Goal: Transaction & Acquisition: Obtain resource

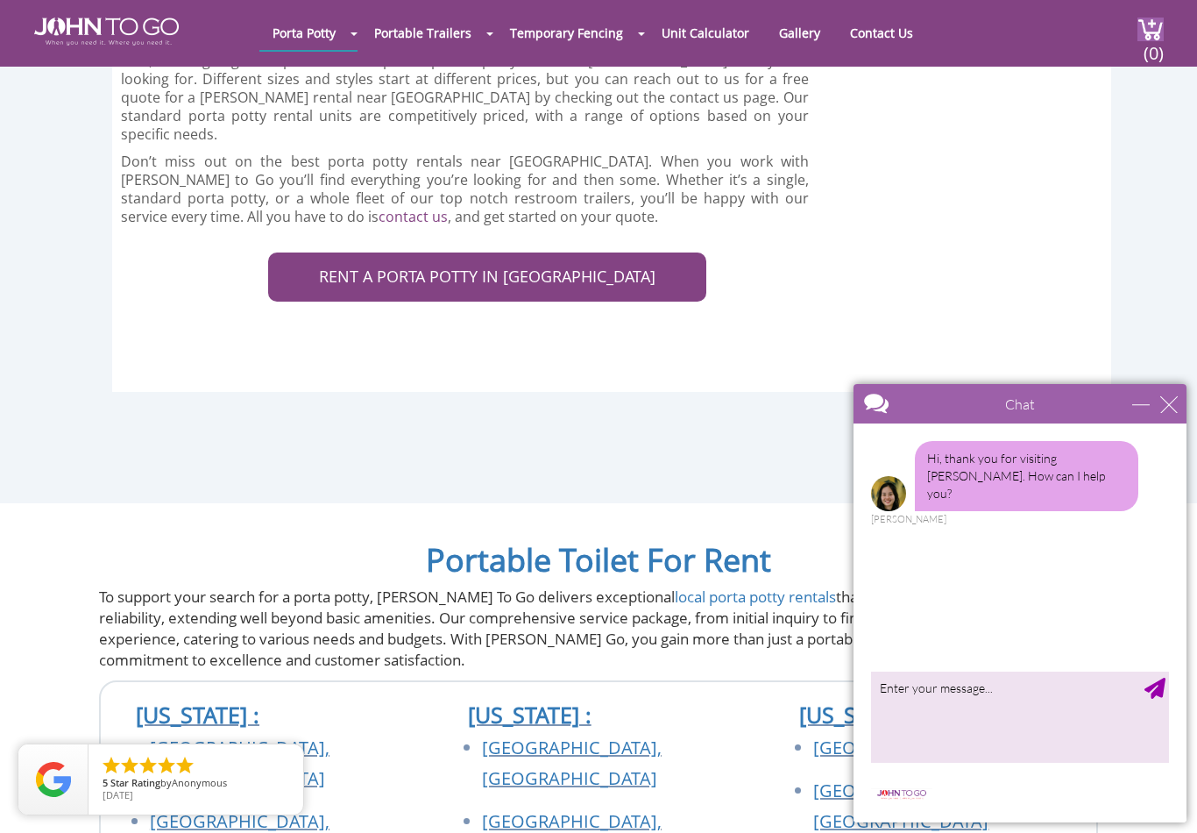
scroll to position [6584, 0]
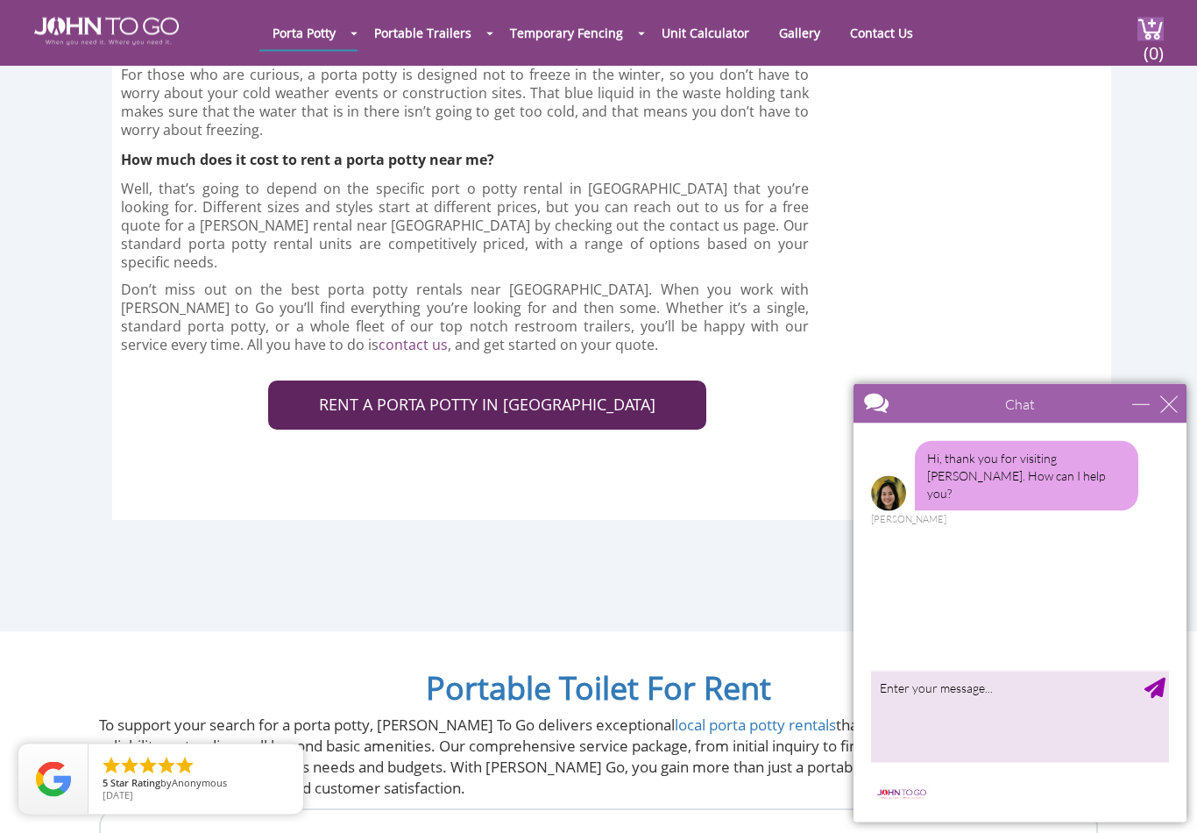
click at [315, 381] on link "RENT A PORTA POTTY IN STATEN ISLAND" at bounding box center [487, 405] width 438 height 49
click at [386, 381] on link "RENT A PORTA POTTY IN STATEN ISLAND" at bounding box center [487, 405] width 438 height 49
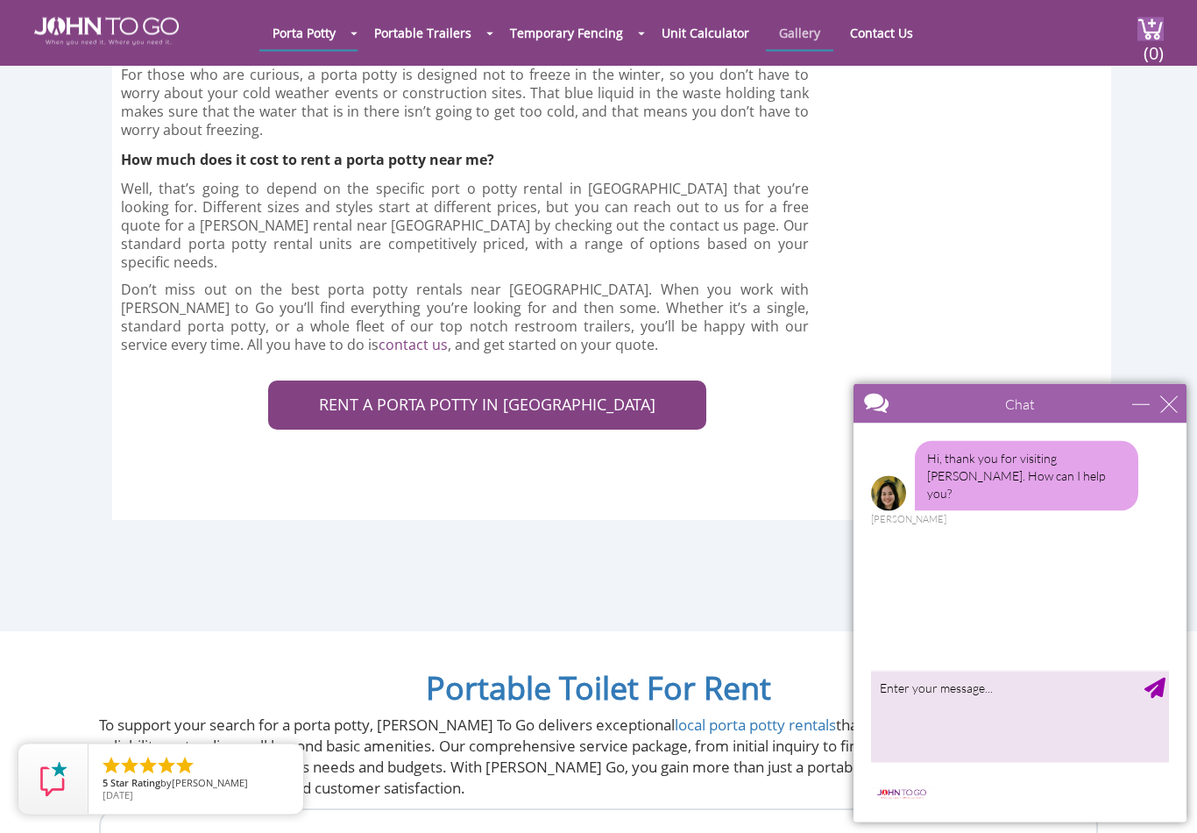
click at [810, 36] on link "Gallery" at bounding box center [799, 33] width 67 height 34
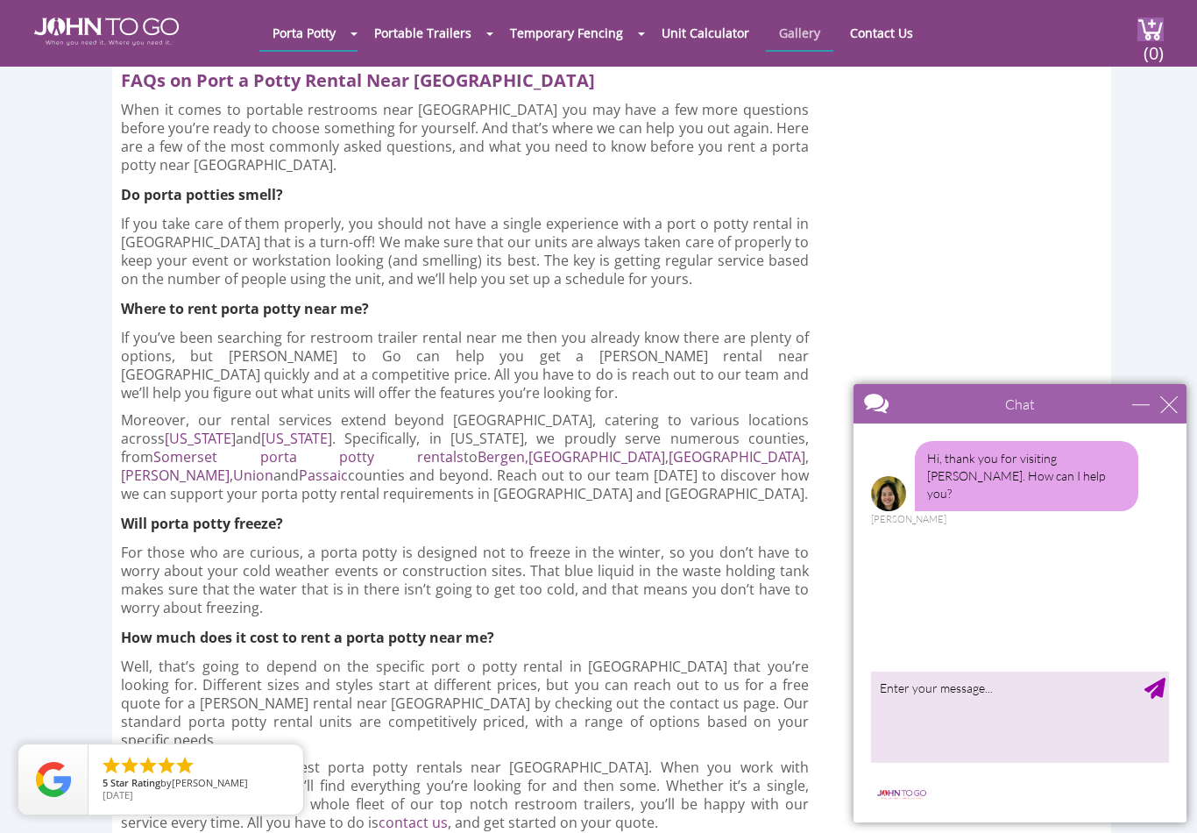
click at [809, 45] on link "Gallery" at bounding box center [799, 33] width 67 height 34
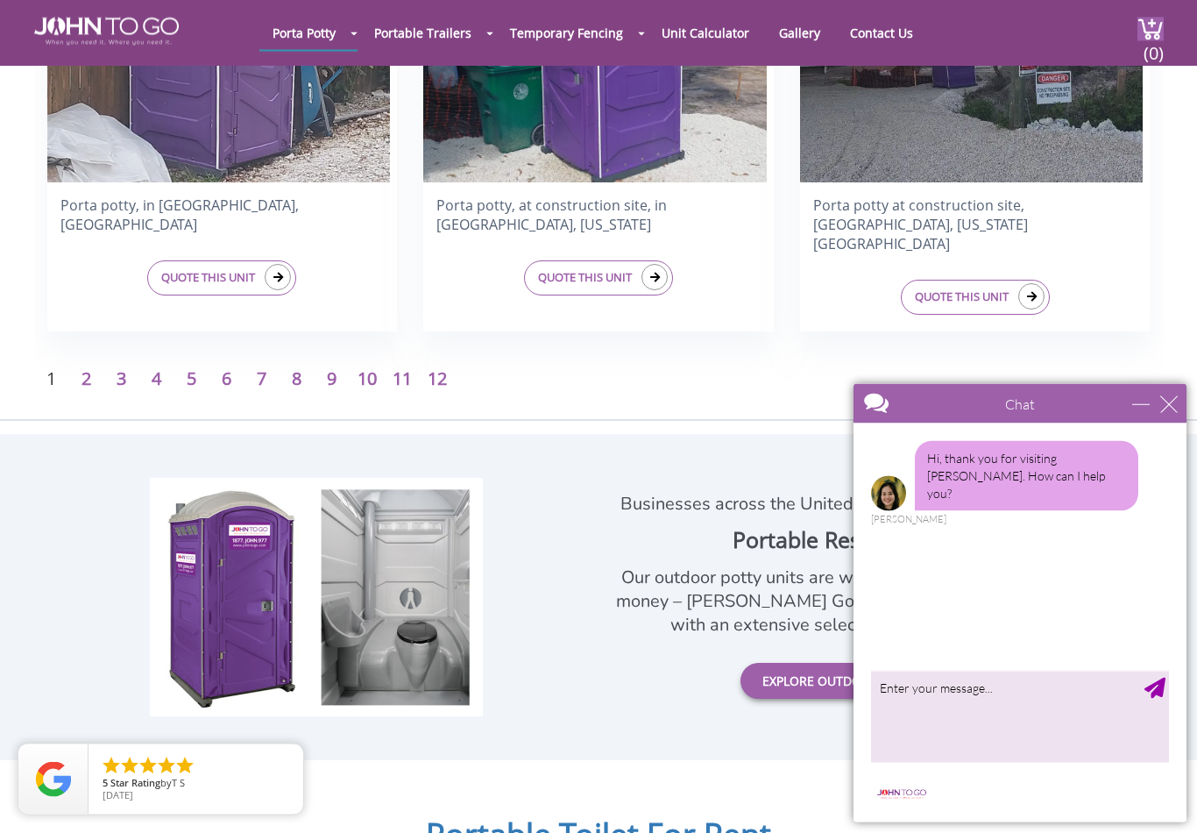
scroll to position [2927, 0]
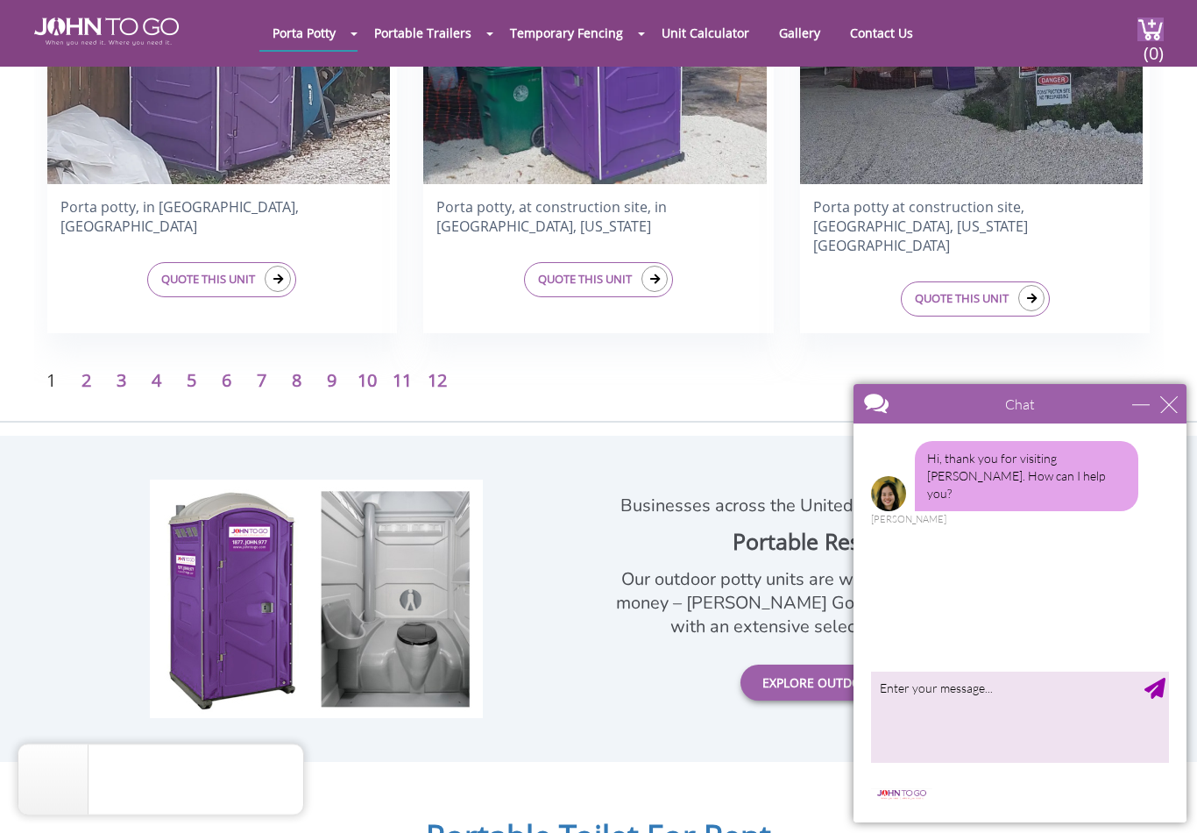
click at [89, 381] on link "2" at bounding box center [87, 380] width 10 height 24
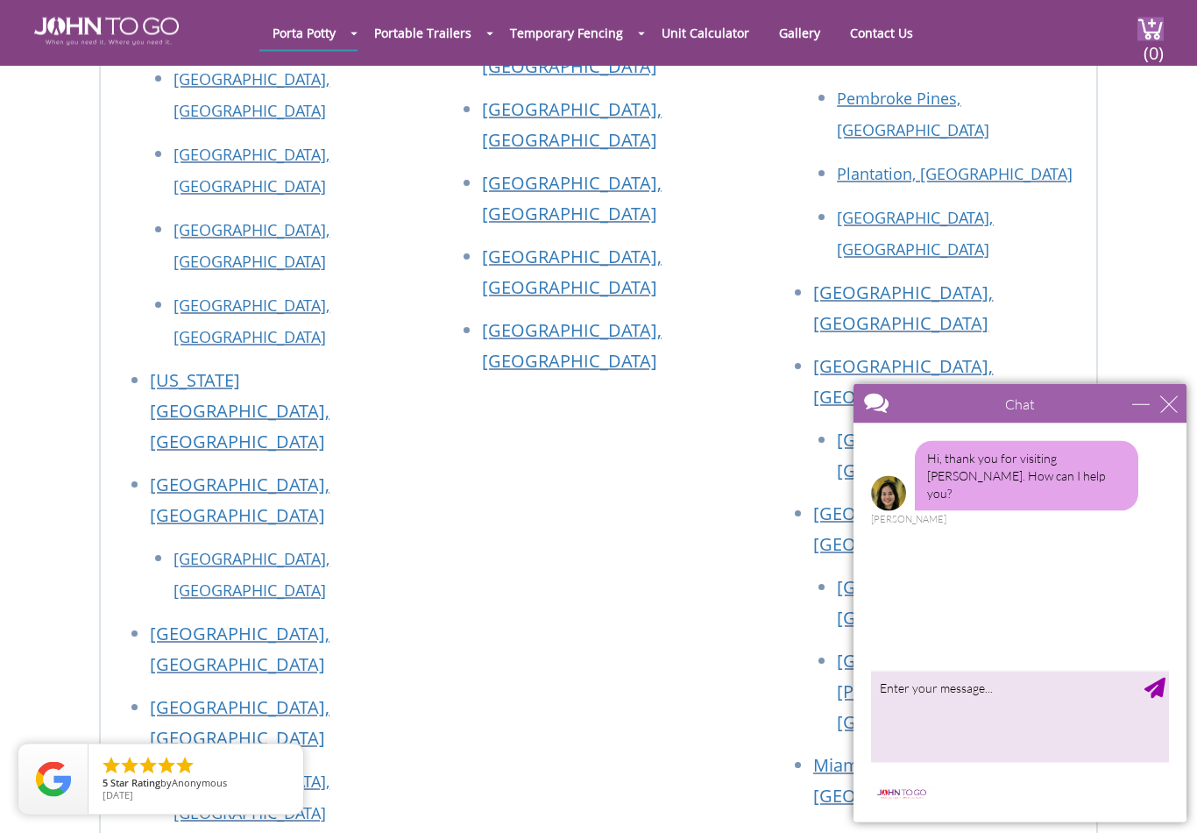
scroll to position [4282, 0]
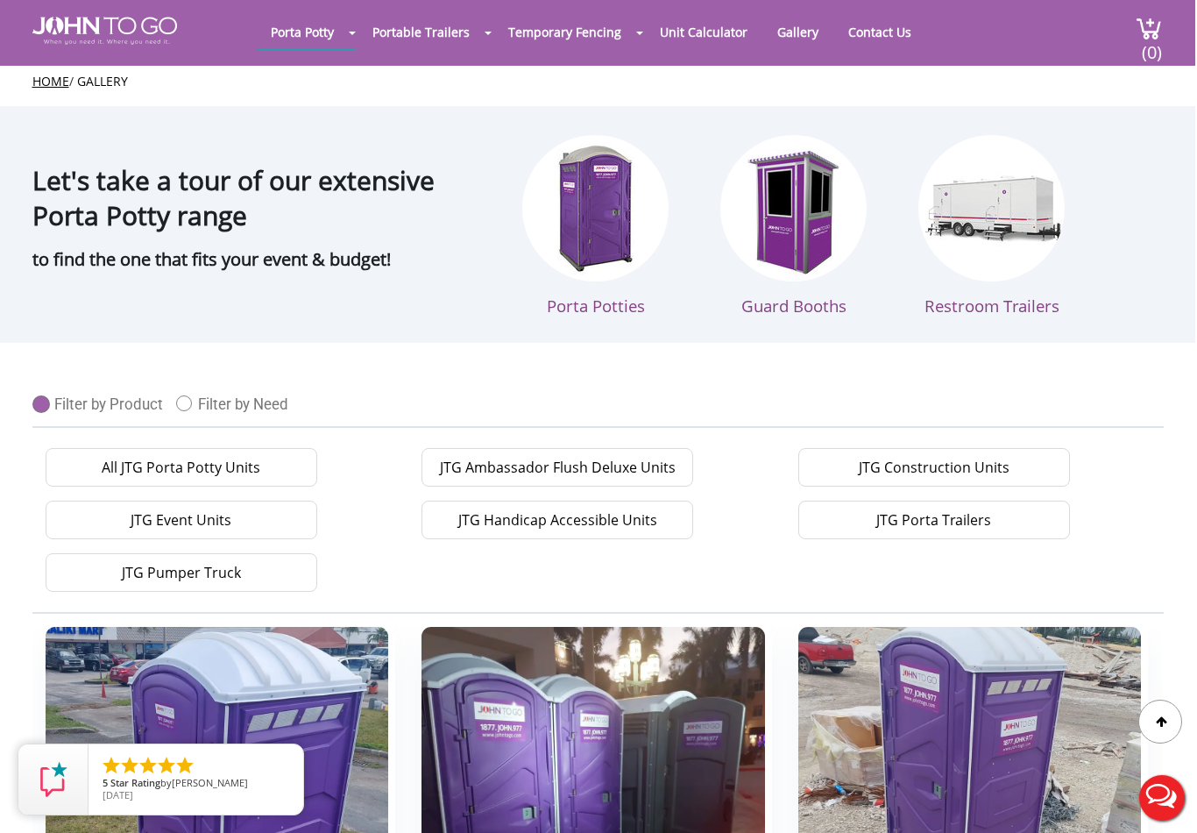
scroll to position [0, 2]
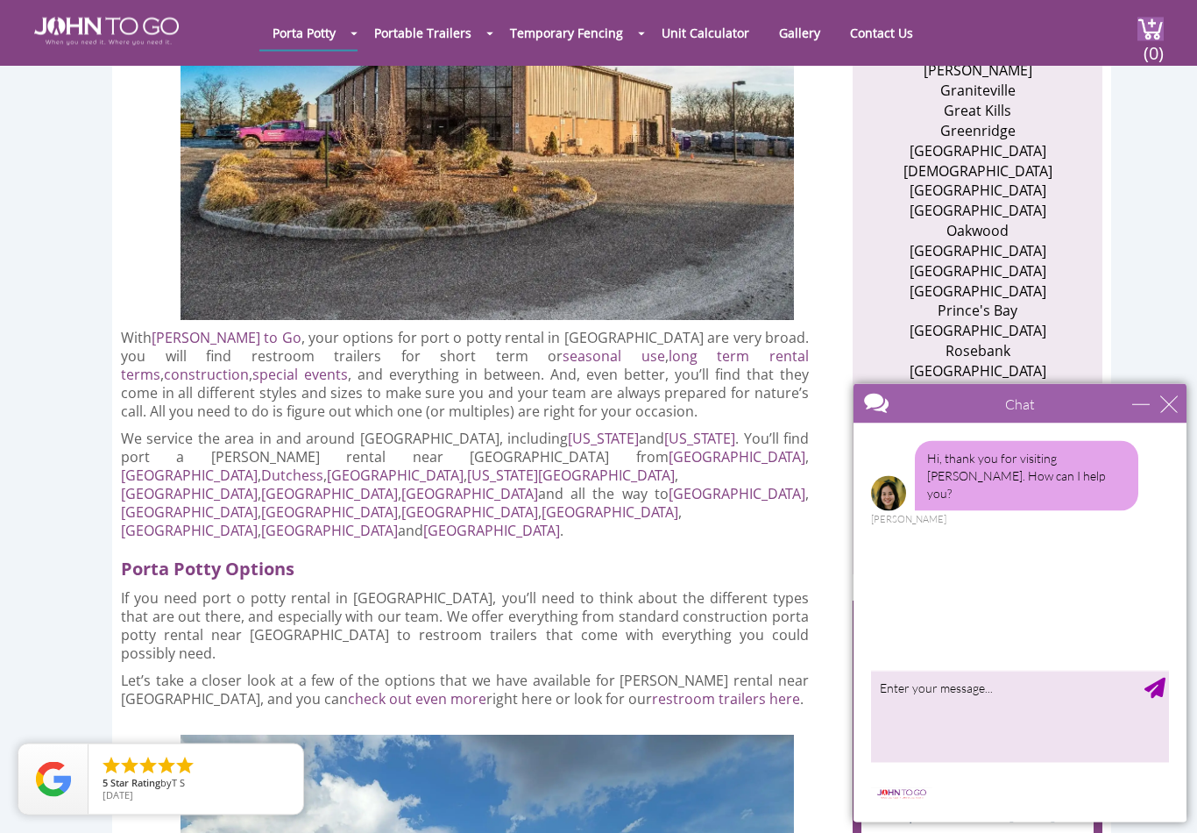
scroll to position [760, 0]
click at [1168, 397] on div "close" at bounding box center [1169, 404] width 18 height 18
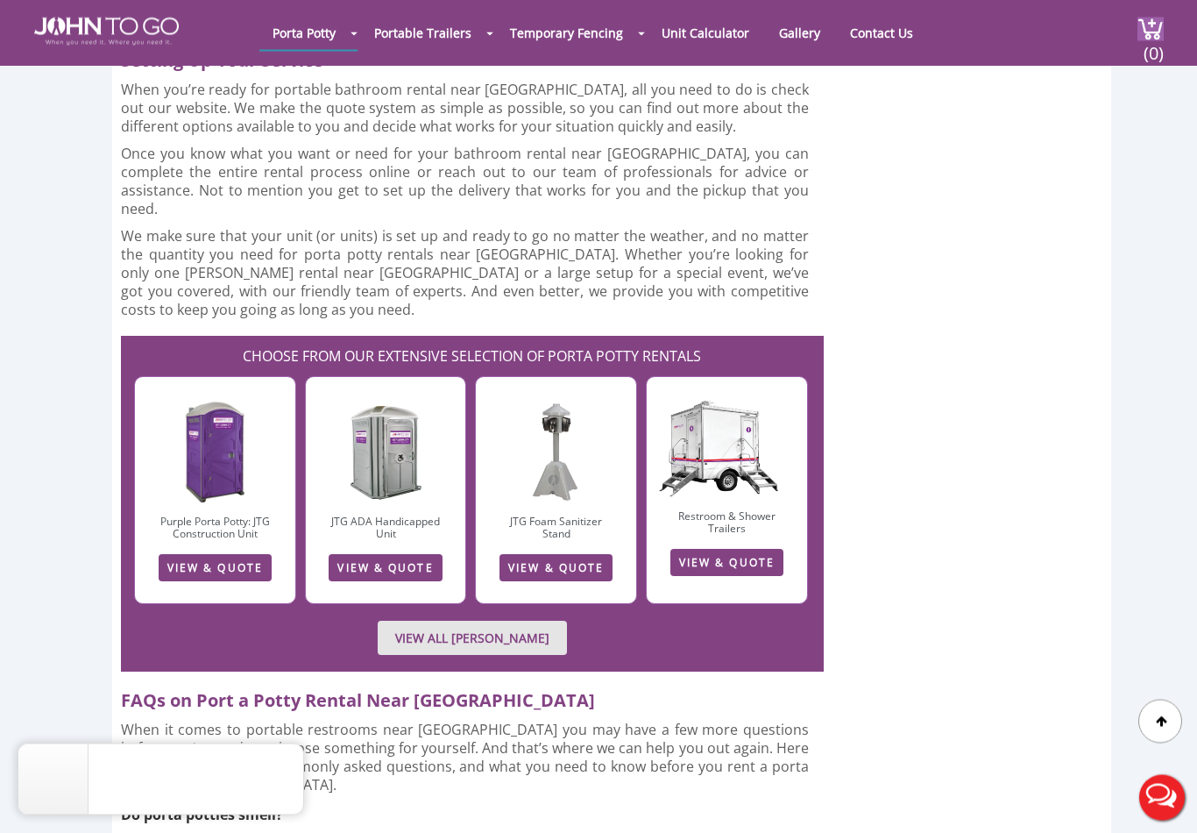
scroll to position [5488, 0]
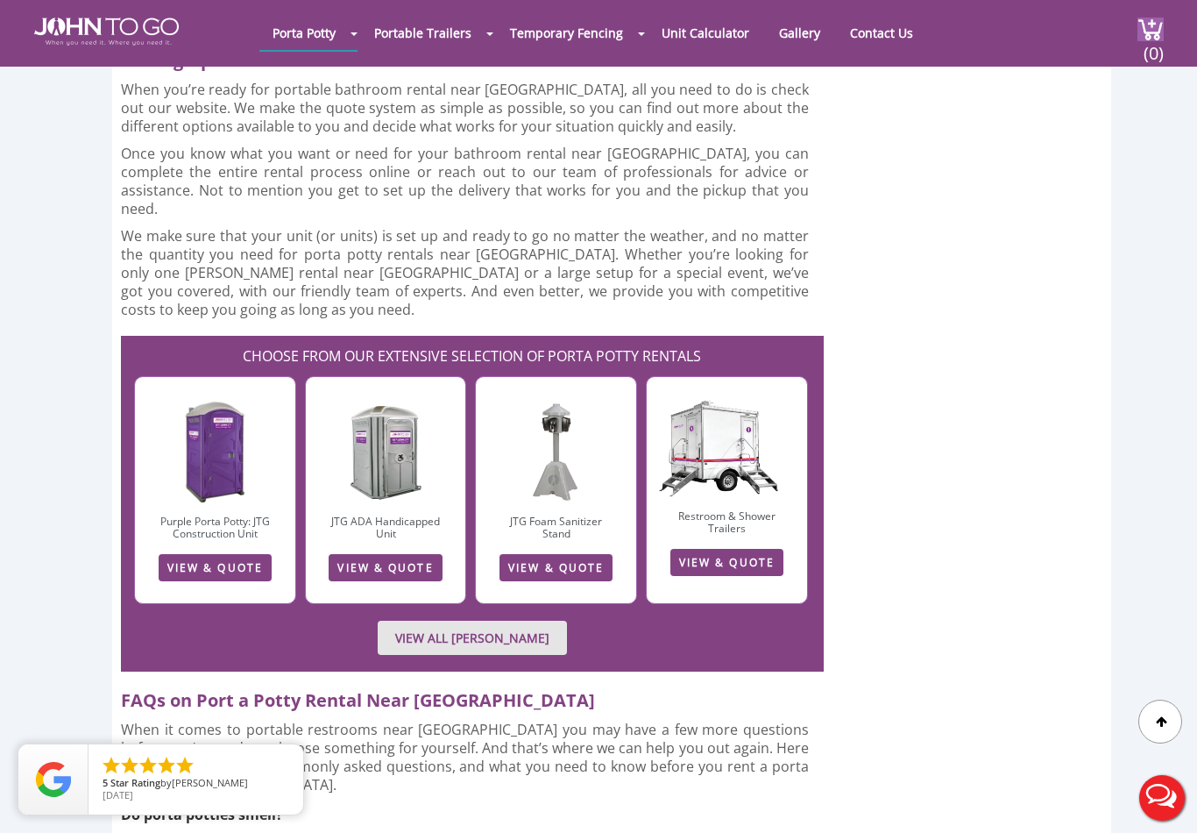
click at [736, 549] on link "VIEW & QUOTE" at bounding box center [726, 562] width 113 height 27
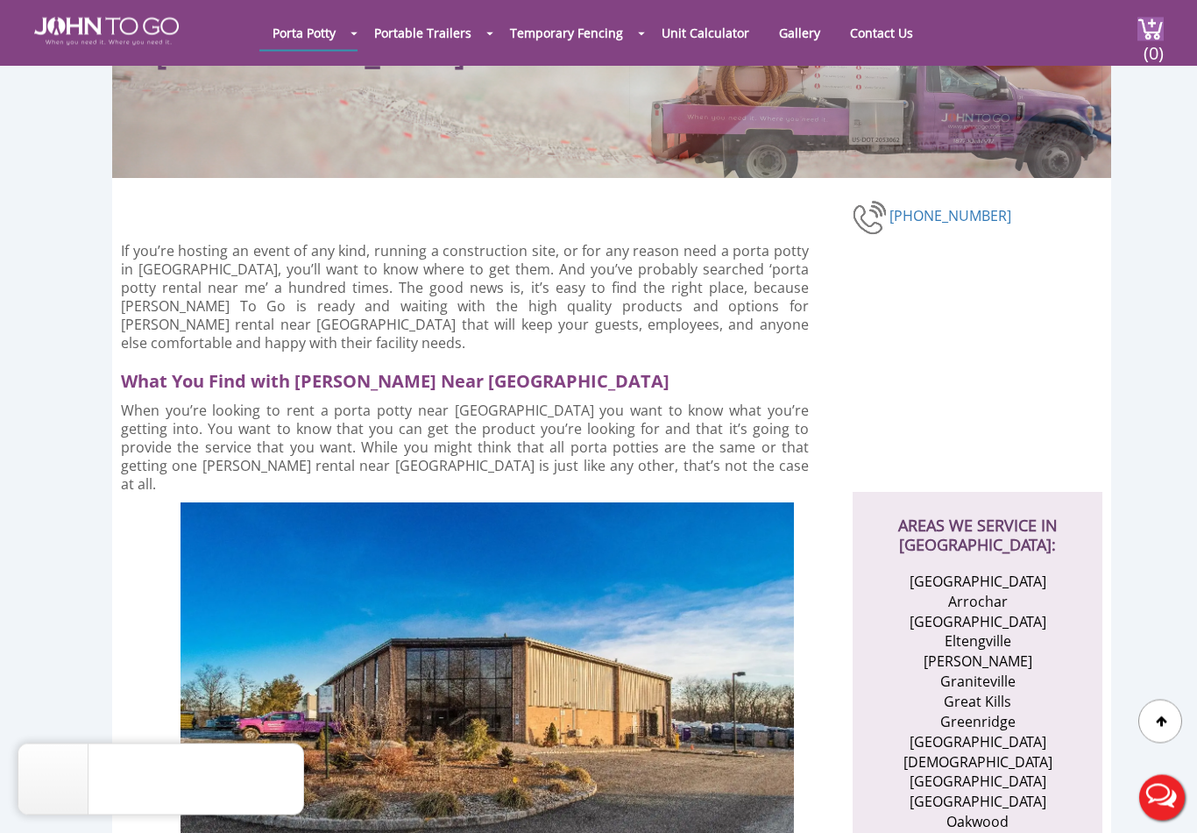
scroll to position [0, 0]
